Goal: Communication & Community: Participate in discussion

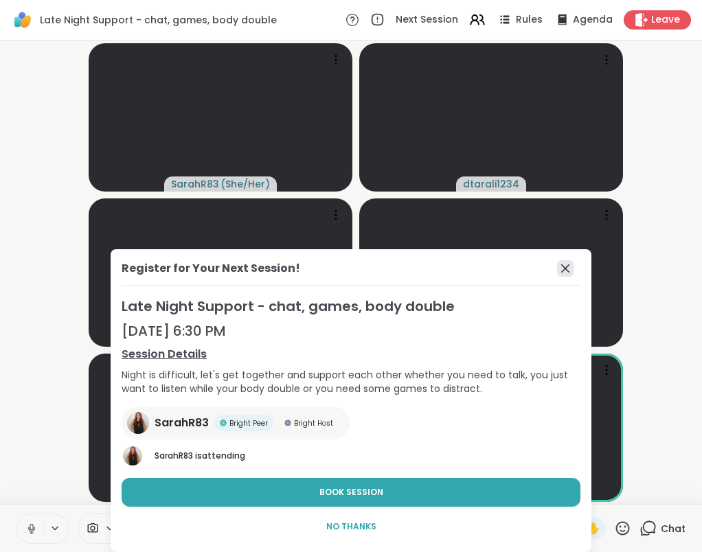
click at [568, 270] on icon at bounding box center [565, 268] width 16 height 16
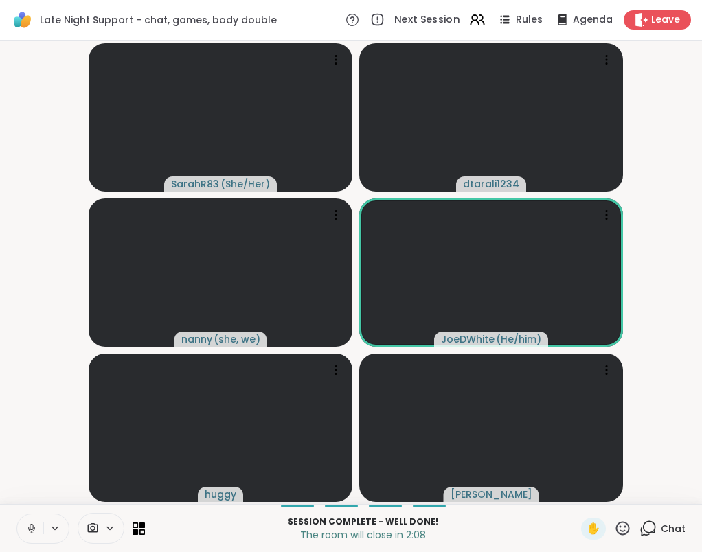
click at [443, 16] on span "Next Session" at bounding box center [427, 20] width 66 height 14
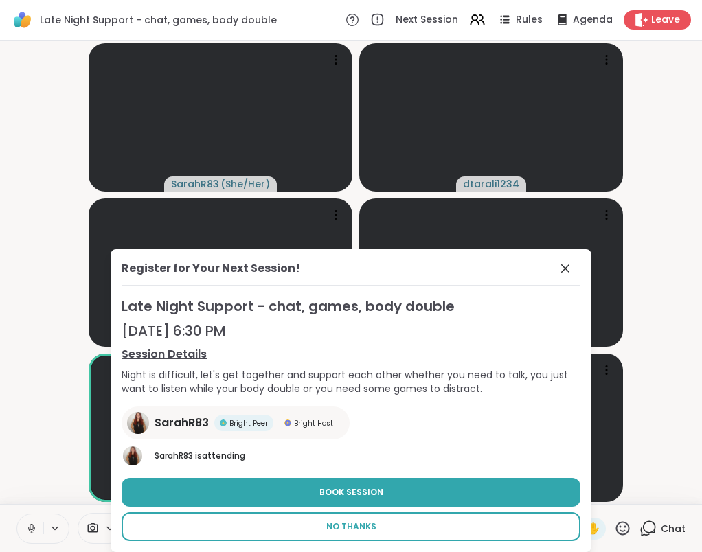
click at [374, 533] on button "No Thanks" at bounding box center [351, 526] width 459 height 29
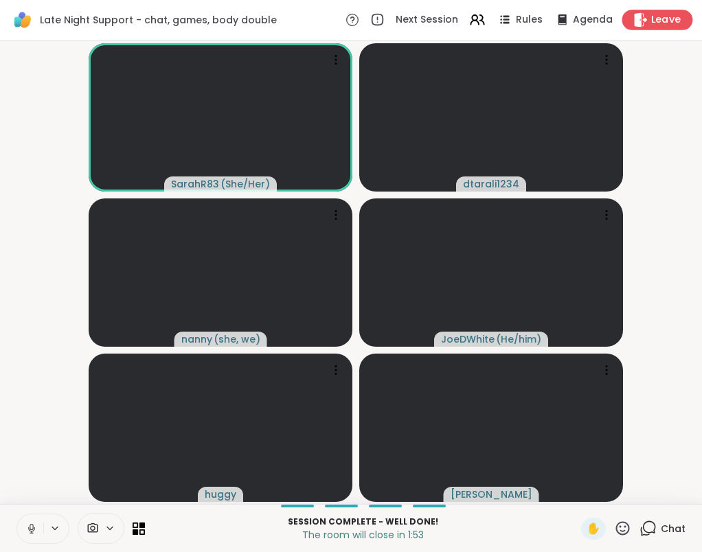
click at [656, 15] on span "Leave" at bounding box center [666, 20] width 30 height 14
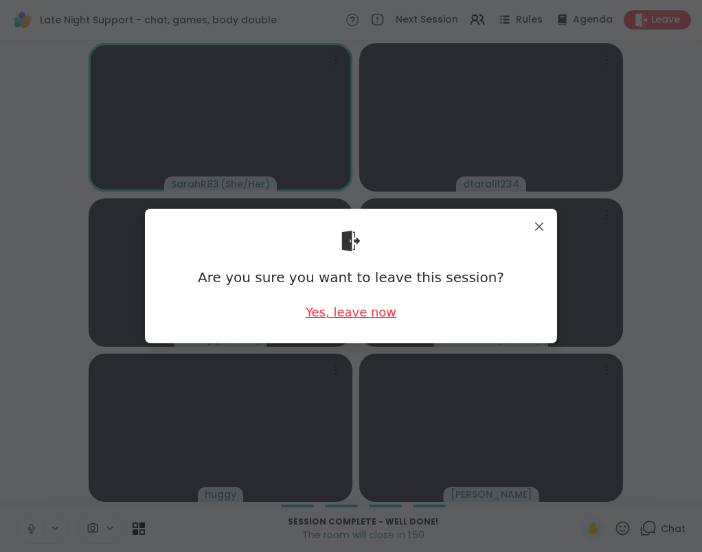
click at [373, 319] on div "Yes, leave now" at bounding box center [350, 311] width 91 height 17
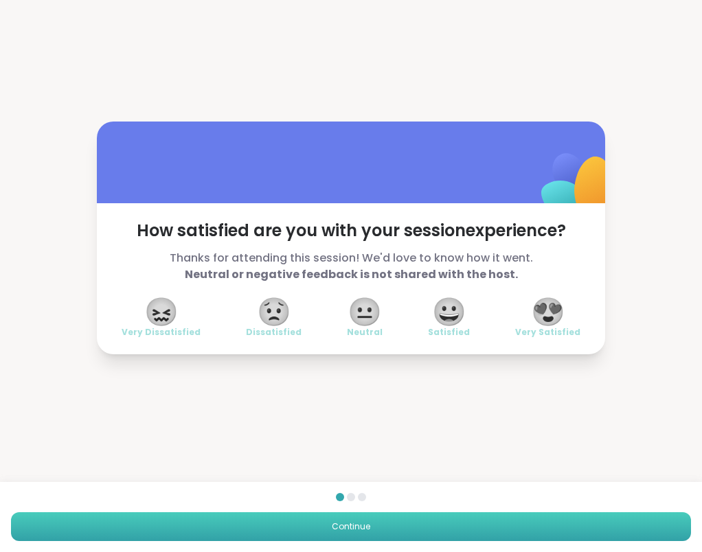
click at [437, 529] on button "Continue" at bounding box center [351, 526] width 680 height 29
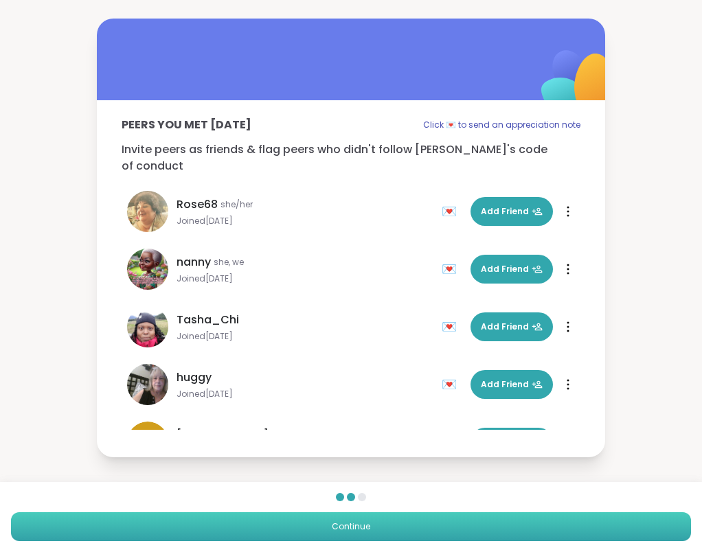
click at [438, 532] on button "Continue" at bounding box center [351, 526] width 680 height 29
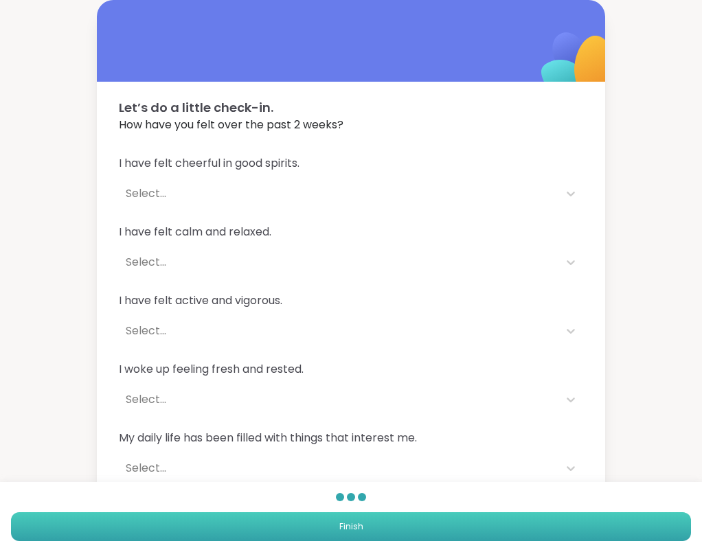
click at [438, 531] on button "Finish" at bounding box center [351, 526] width 680 height 29
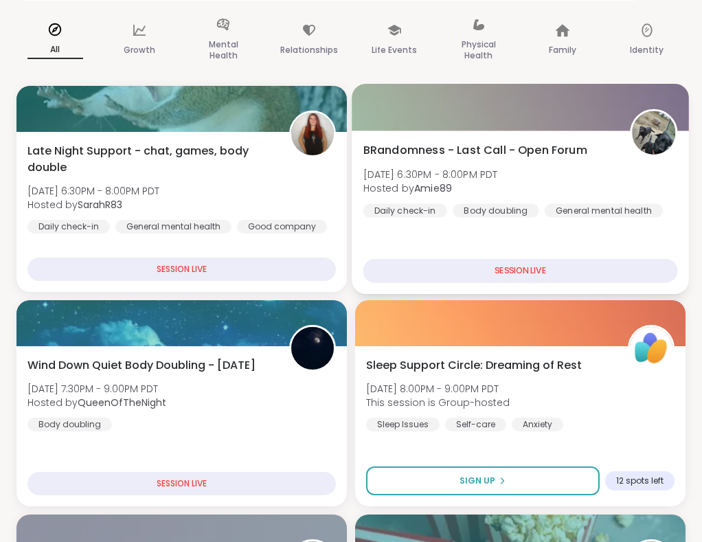
scroll to position [191, 0]
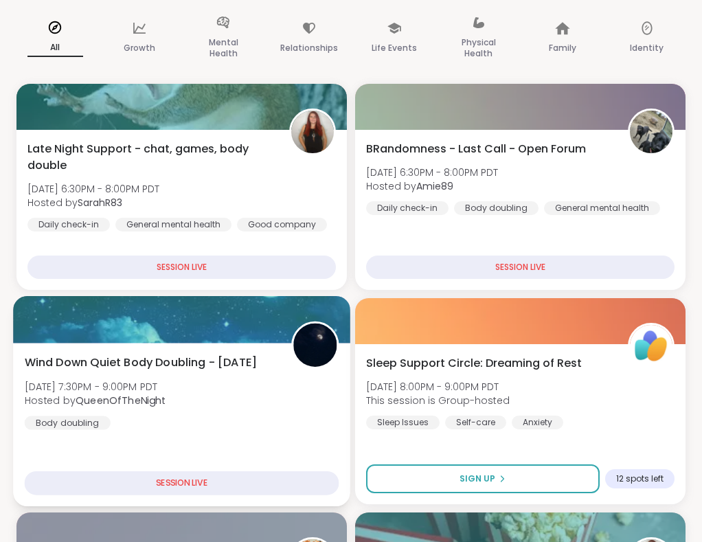
click at [223, 478] on div "SESSION LIVE" at bounding box center [182, 483] width 314 height 24
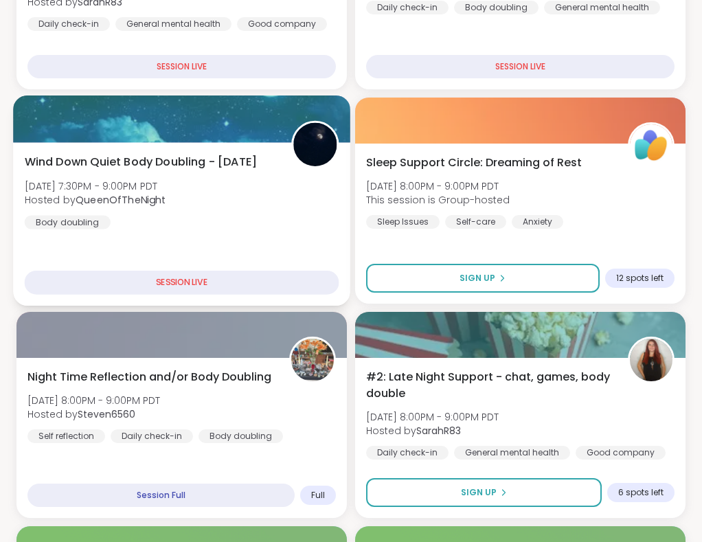
scroll to position [394, 0]
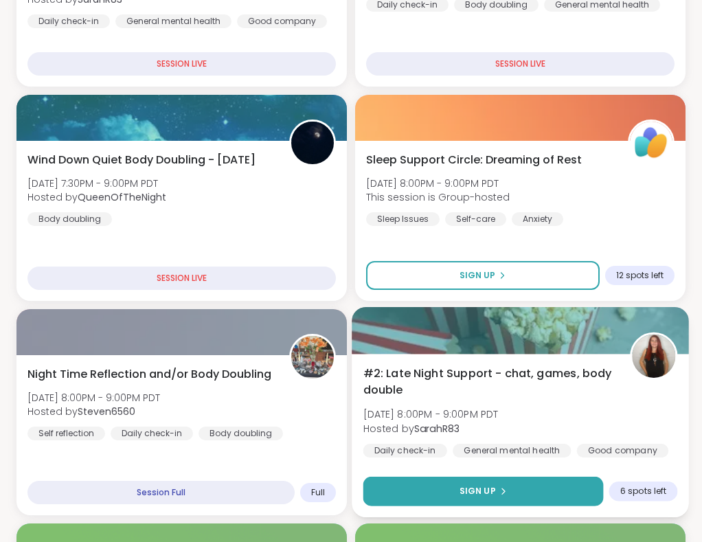
click at [465, 487] on span "Sign Up" at bounding box center [477, 491] width 36 height 12
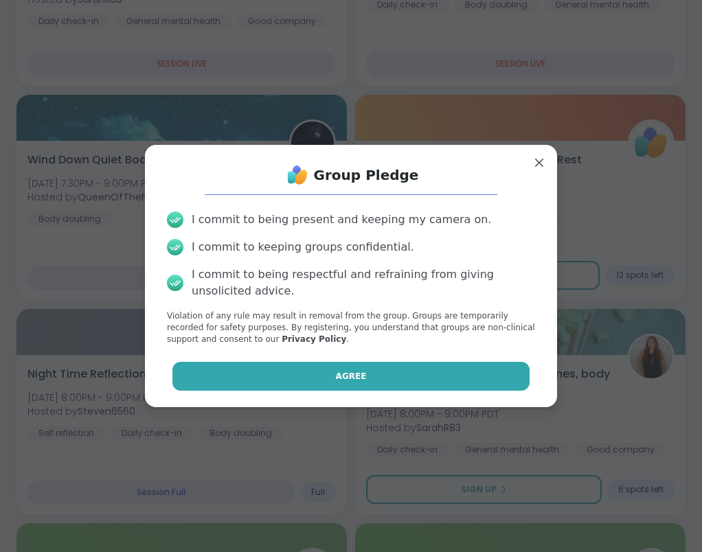
click at [443, 372] on button "Agree" at bounding box center [351, 376] width 358 height 29
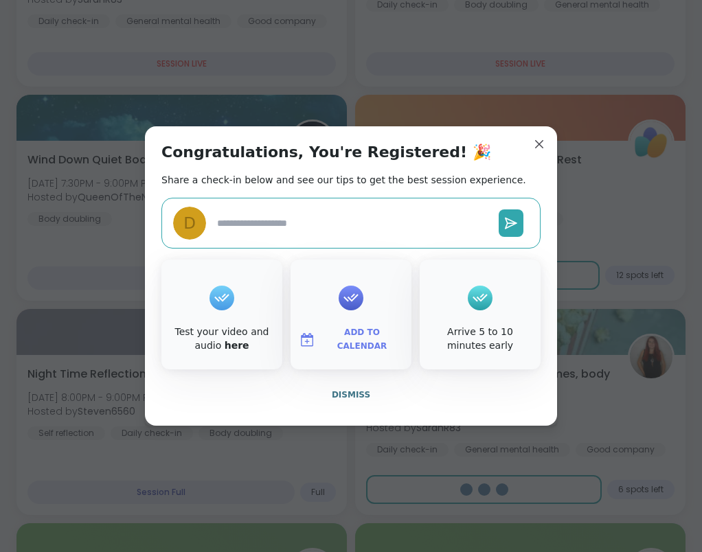
type textarea "*"
click at [394, 398] on button "Dismiss" at bounding box center [350, 394] width 379 height 29
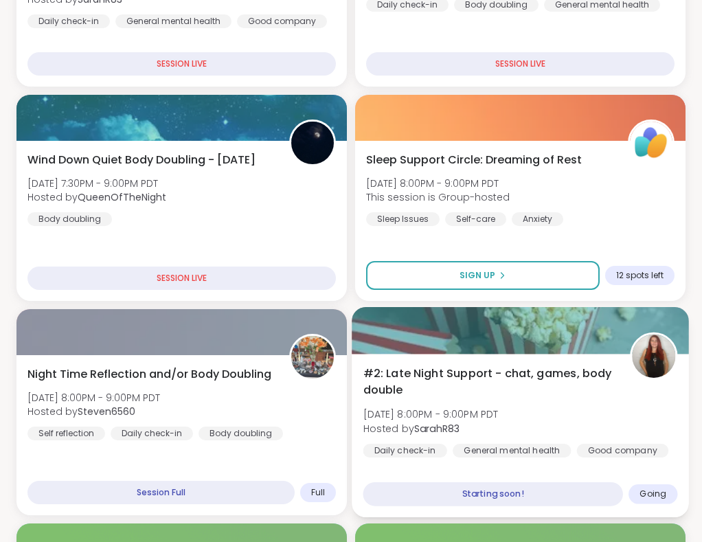
click at [540, 351] on div at bounding box center [519, 330] width 337 height 47
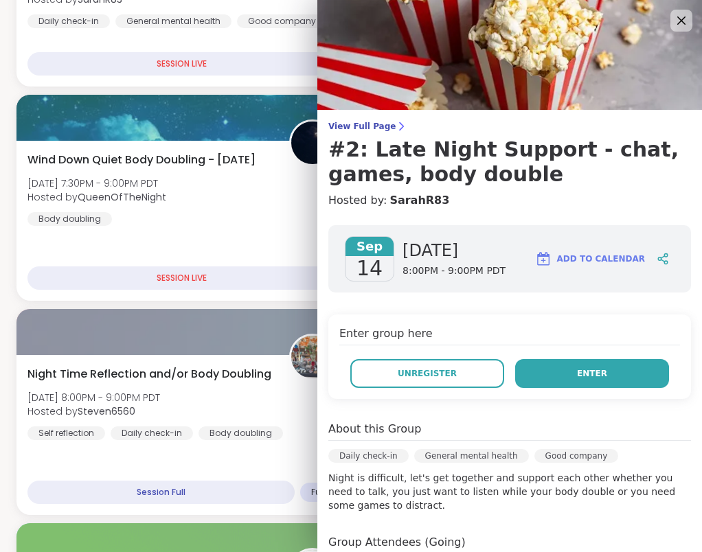
click at [587, 370] on span "Enter" at bounding box center [592, 373] width 30 height 12
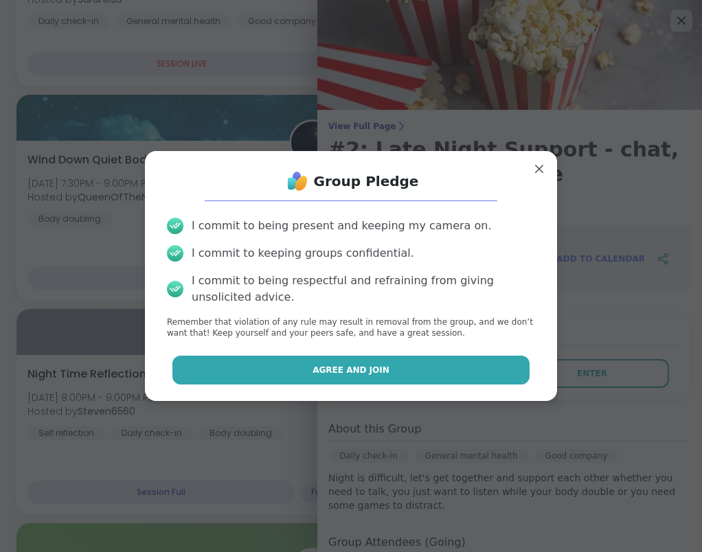
click at [503, 367] on button "Agree and Join" at bounding box center [351, 370] width 358 height 29
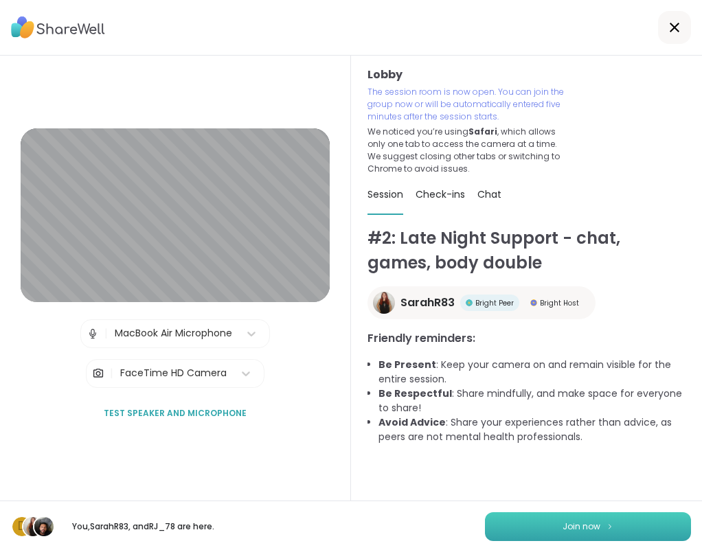
click at [647, 527] on button "Join now" at bounding box center [588, 526] width 206 height 29
